Goal: Task Accomplishment & Management: Use online tool/utility

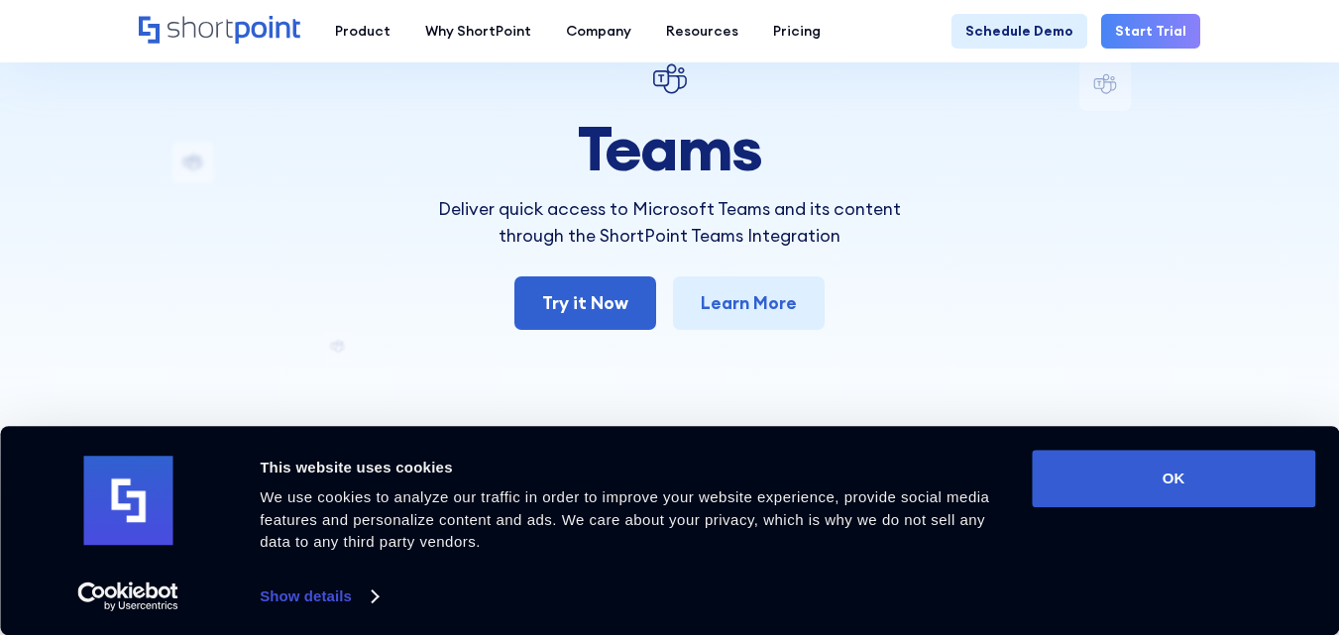
scroll to position [116, 0]
click at [570, 302] on link "Try it Now" at bounding box center [585, 302] width 142 height 54
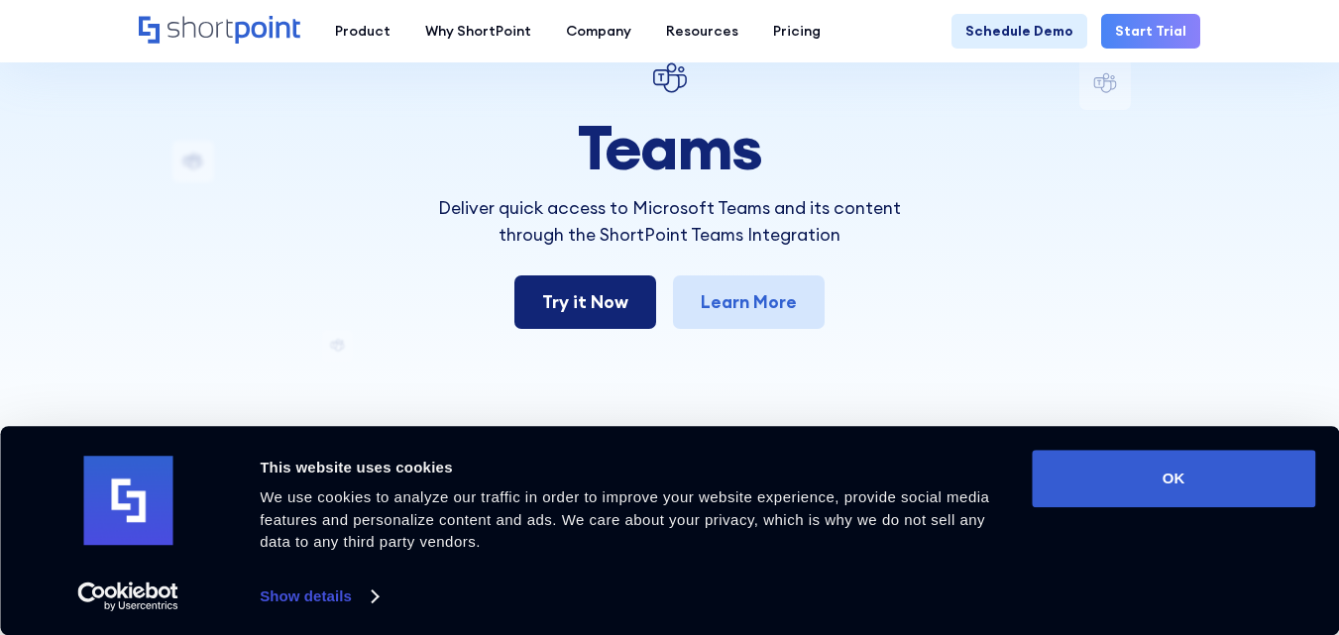
scroll to position [0, 0]
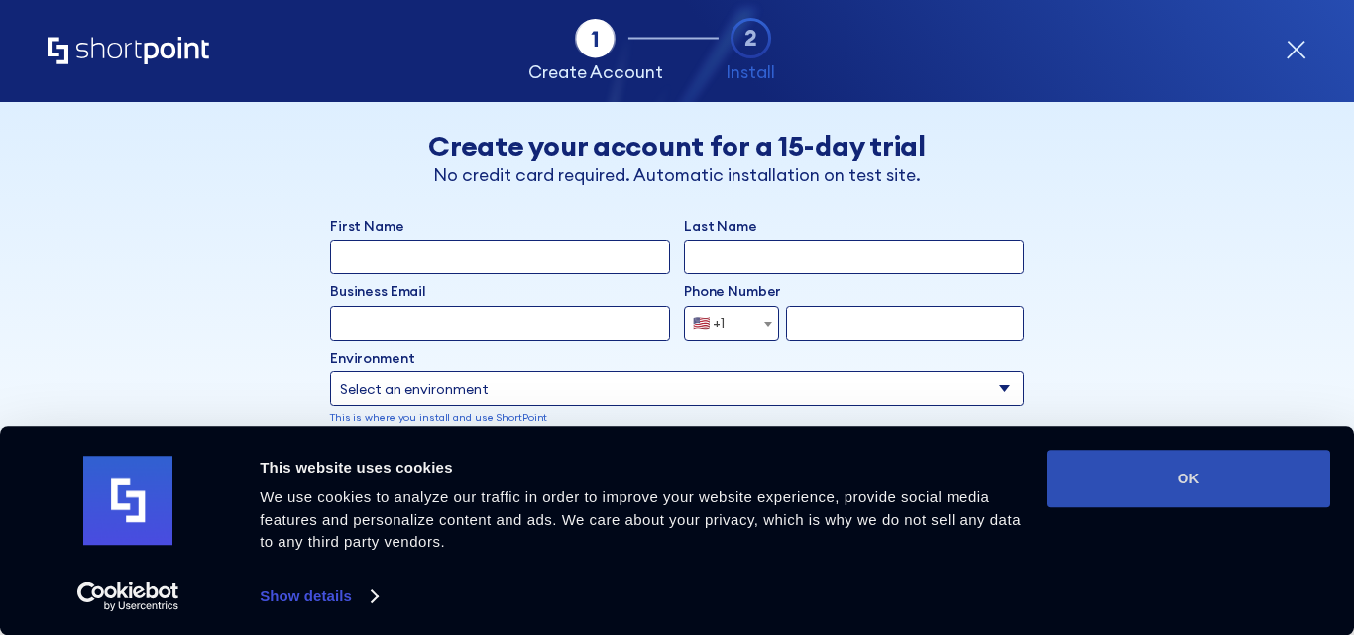
click at [1116, 489] on button "OK" at bounding box center [1187, 478] width 283 height 57
